Goal: Information Seeking & Learning: Learn about a topic

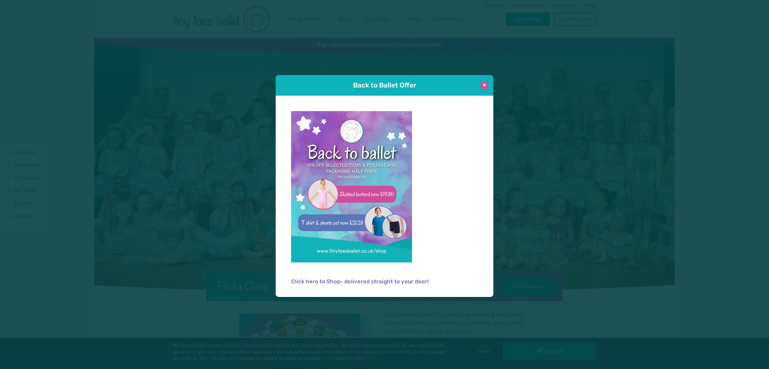
click at [487, 86] on button at bounding box center [484, 85] width 8 height 8
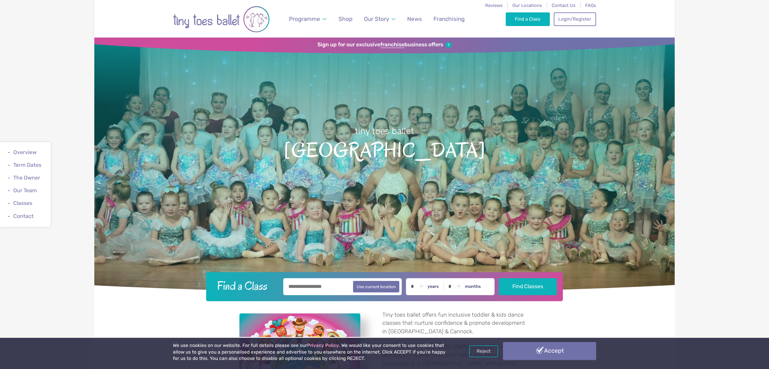
click at [553, 352] on link "Accept" at bounding box center [549, 351] width 93 height 18
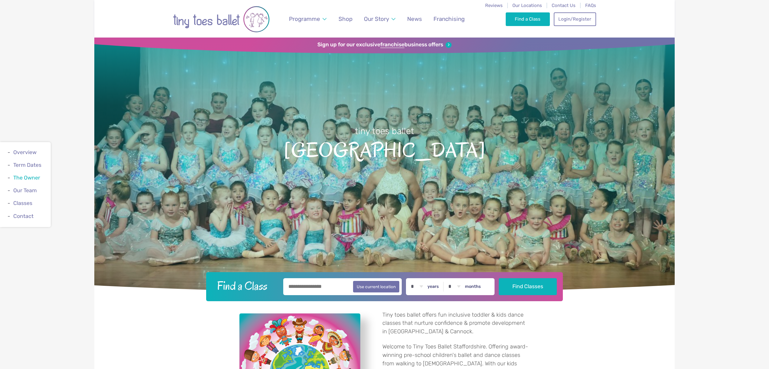
click at [27, 178] on link "The Owner" at bounding box center [26, 177] width 27 height 6
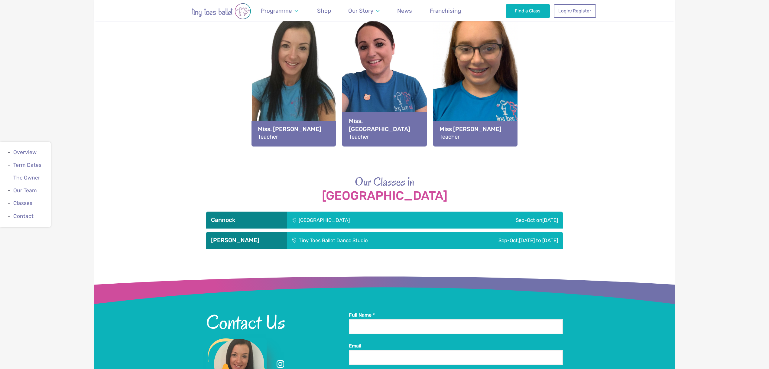
scroll to position [859, 0]
click at [337, 239] on div "Tiny Toes Ballet Dance Studio" at bounding box center [363, 240] width 153 height 17
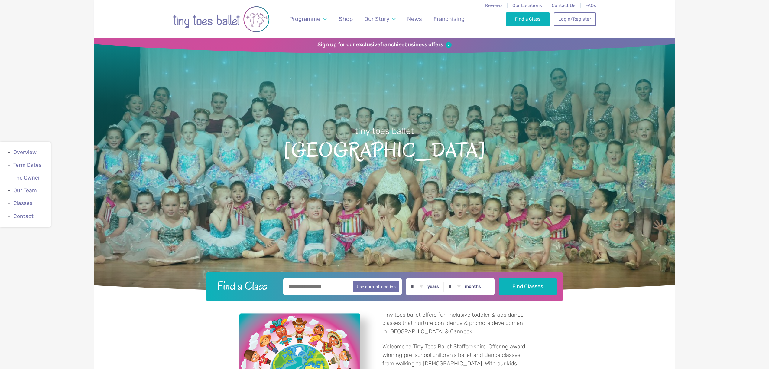
scroll to position [0, 0]
click at [377, 35] on span "Founder" at bounding box center [378, 37] width 20 height 6
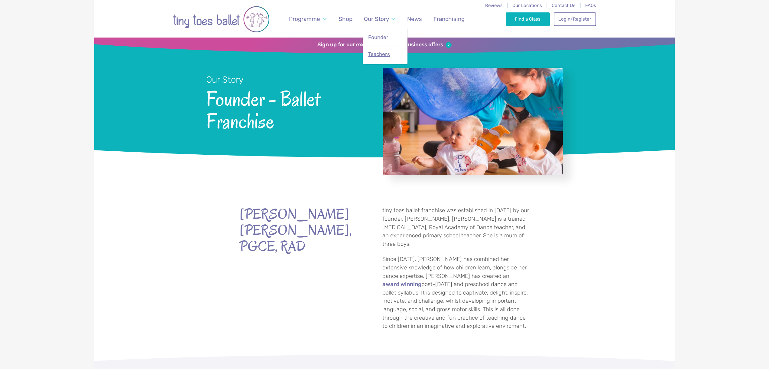
click at [381, 53] on span "Teachers" at bounding box center [379, 54] width 22 height 6
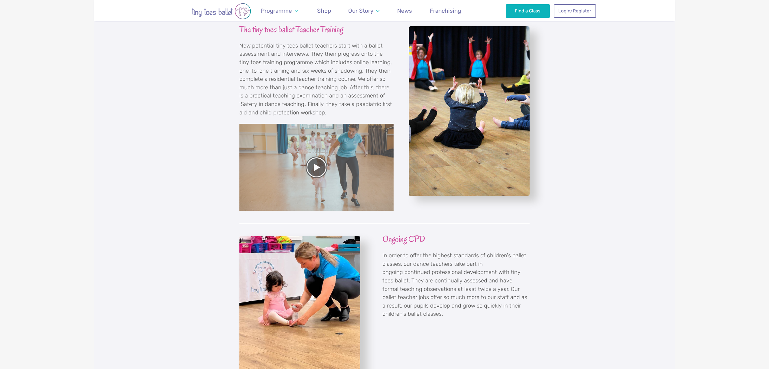
scroll to position [640, 0]
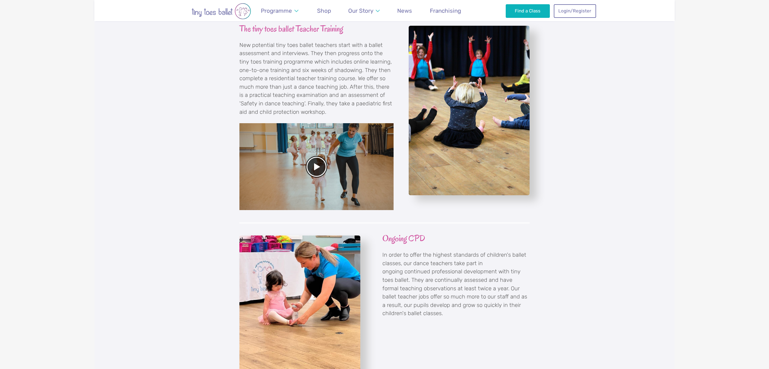
click at [320, 161] on div at bounding box center [316, 166] width 154 height 87
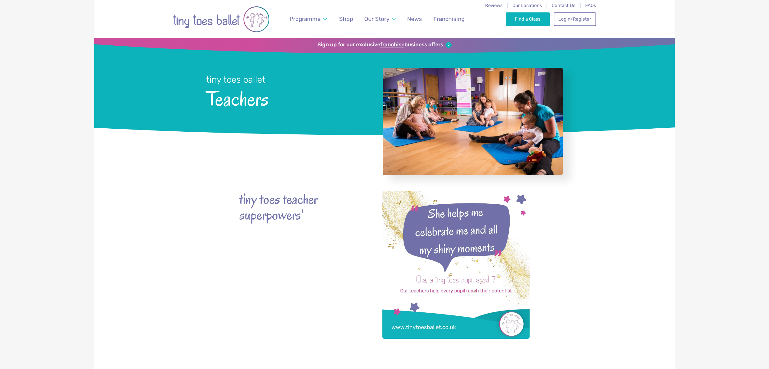
scroll to position [0, 0]
click at [414, 20] on span "News" at bounding box center [414, 18] width 15 height 7
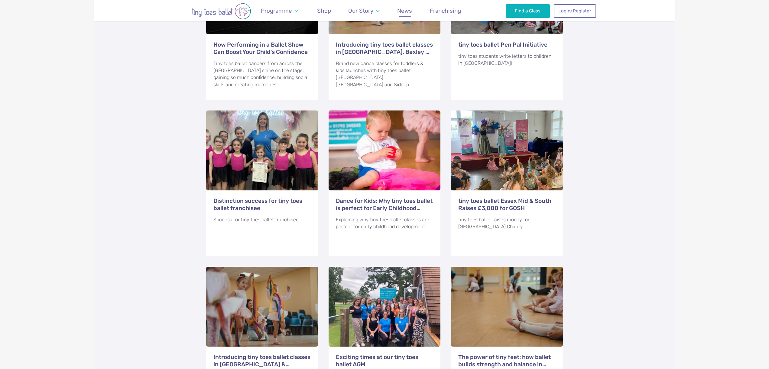
scroll to position [488, 0]
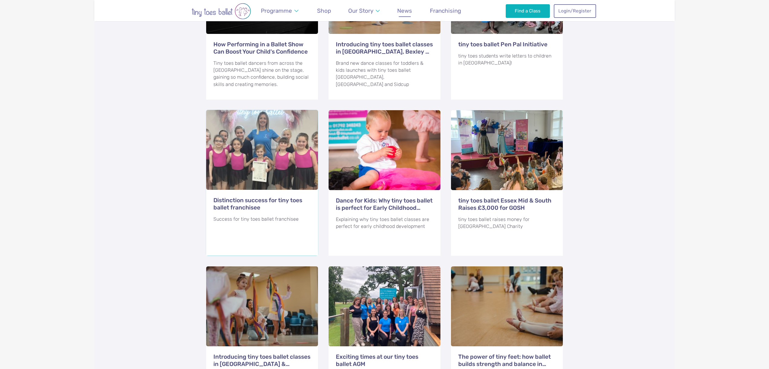
click at [291, 168] on div at bounding box center [262, 150] width 112 height 80
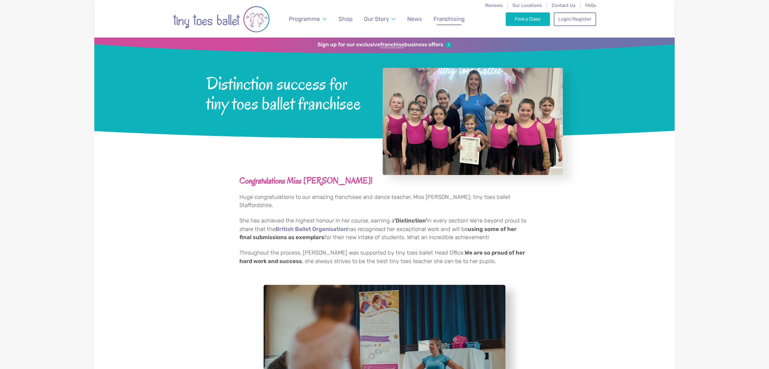
click at [441, 19] on span "Franchising" at bounding box center [449, 18] width 31 height 7
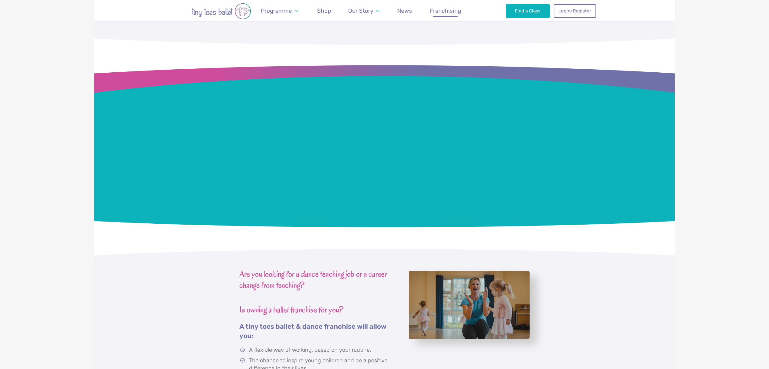
scroll to position [741, 0]
